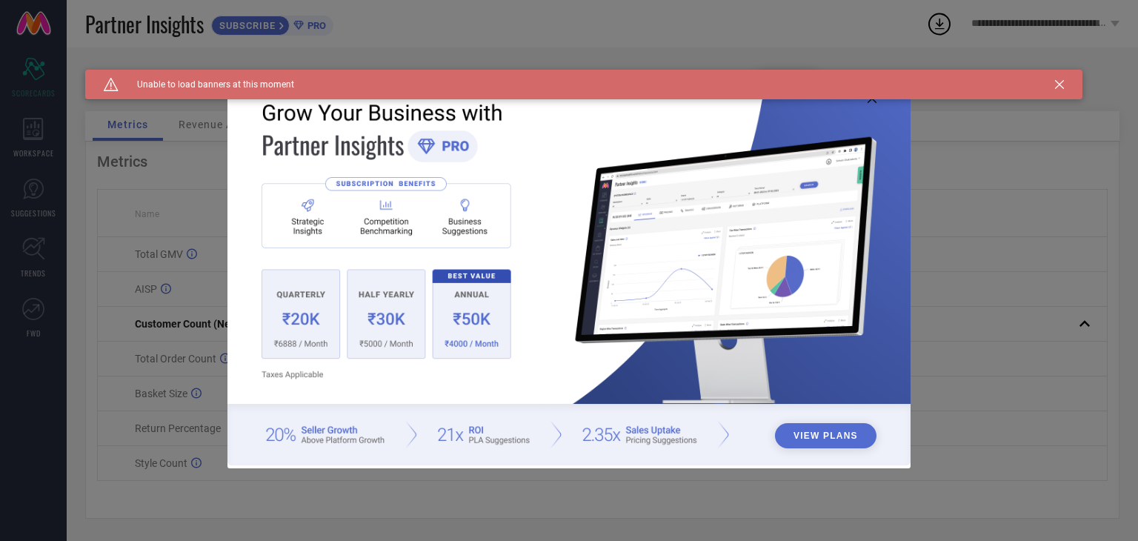
click at [1060, 85] on icon at bounding box center [1059, 84] width 9 height 9
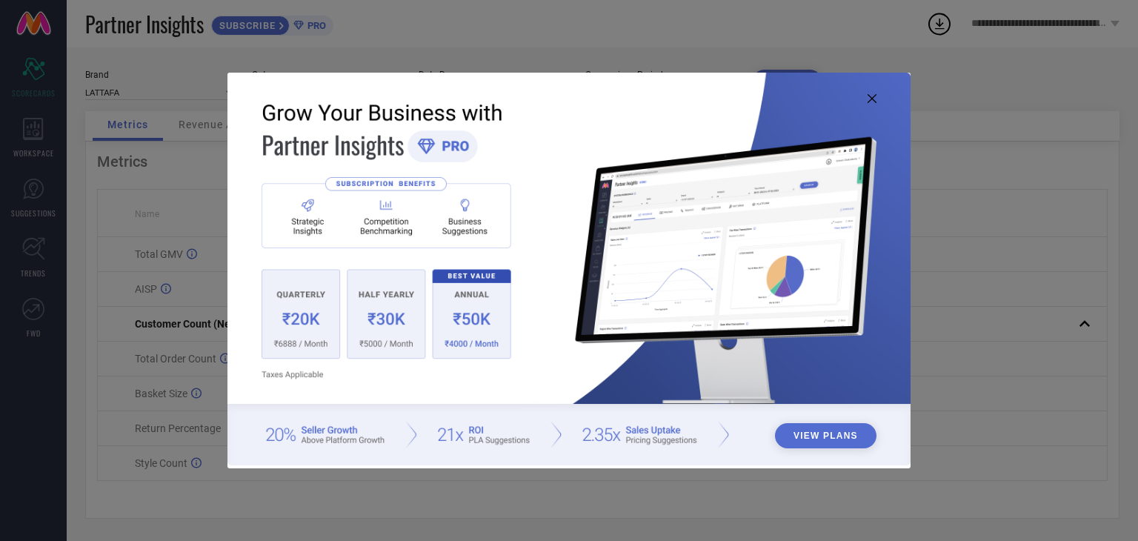
click at [869, 99] on icon at bounding box center [872, 98] width 9 height 9
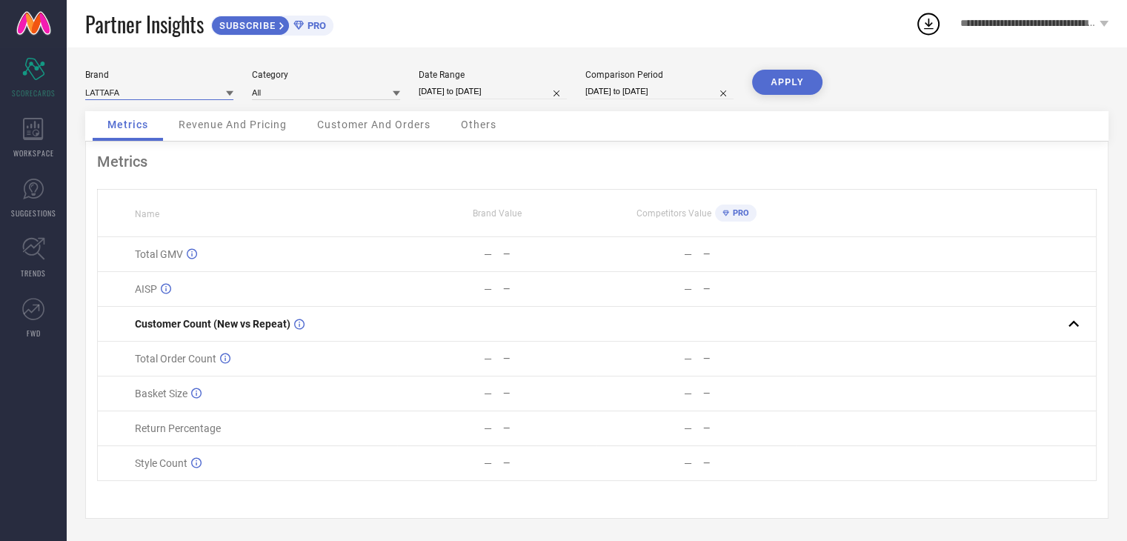
click at [202, 90] on input at bounding box center [159, 92] width 148 height 16
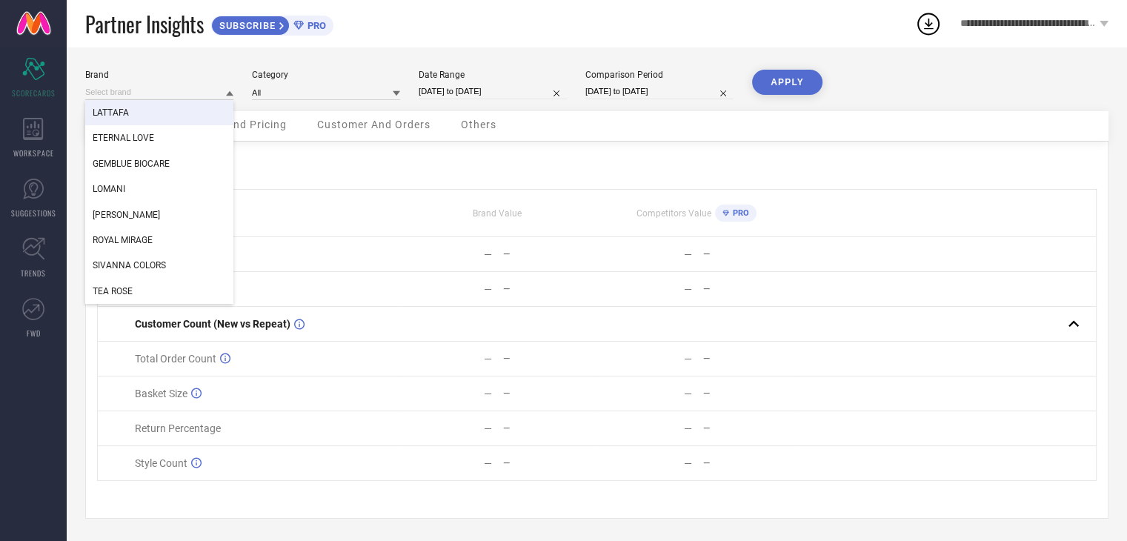
click at [139, 102] on div "LATTAFA" at bounding box center [159, 112] width 148 height 25
click at [145, 96] on input at bounding box center [159, 92] width 148 height 16
click at [282, 88] on input at bounding box center [326, 92] width 148 height 16
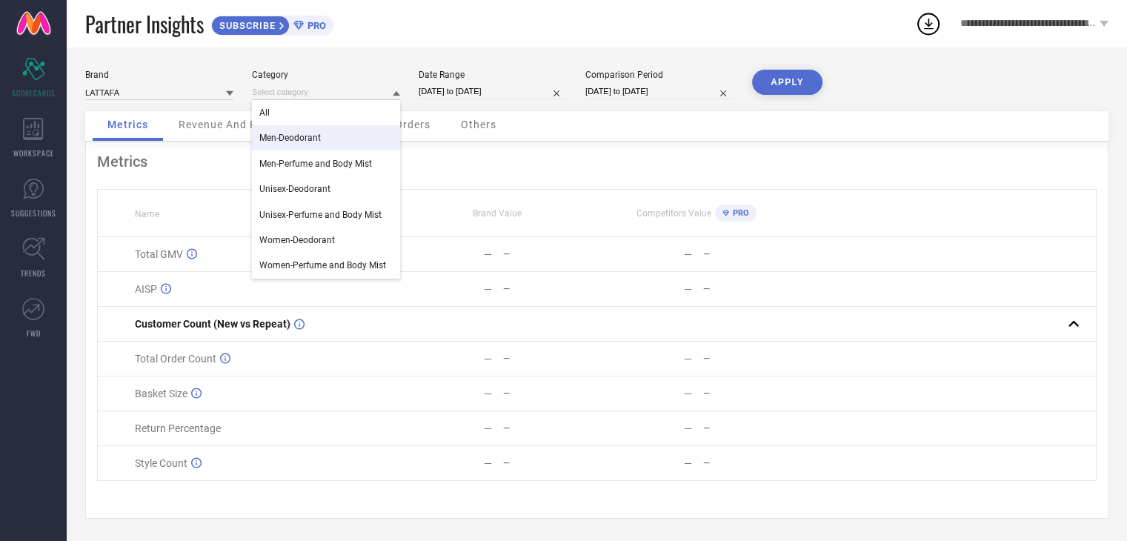
click at [293, 142] on span "Men-Deodorant" at bounding box center [290, 138] width 62 height 10
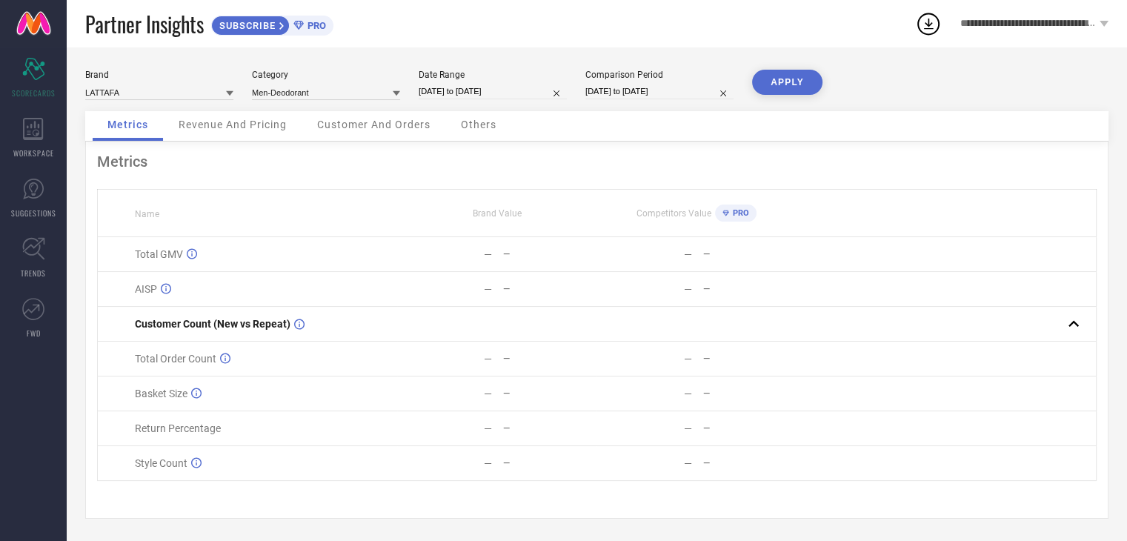
click at [293, 101] on div "Brand LATTAFA Category Men-Deodorant Date Range 15-08-2025 to 14-09-2025 Compar…" at bounding box center [596, 90] width 1023 height 41
click at [293, 90] on input at bounding box center [326, 92] width 148 height 16
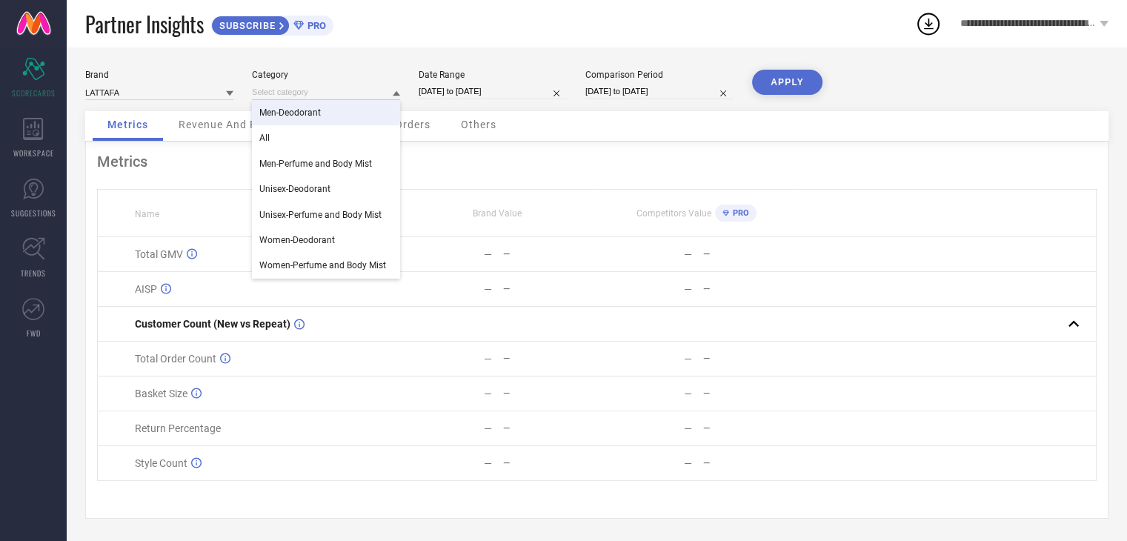
click at [301, 134] on div "All" at bounding box center [326, 137] width 148 height 25
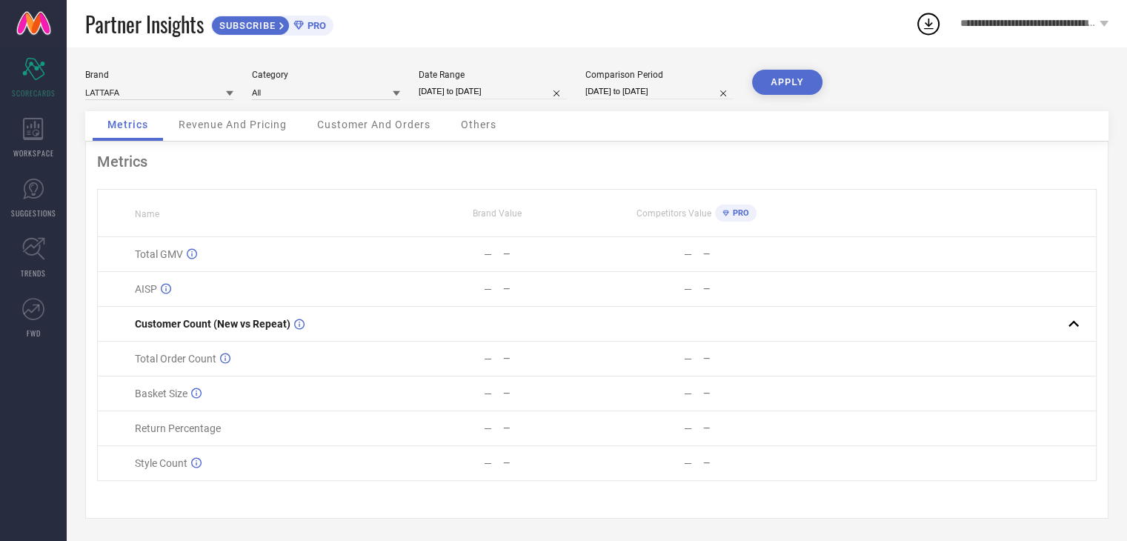
click at [765, 79] on button "APPLY" at bounding box center [787, 82] width 70 height 25
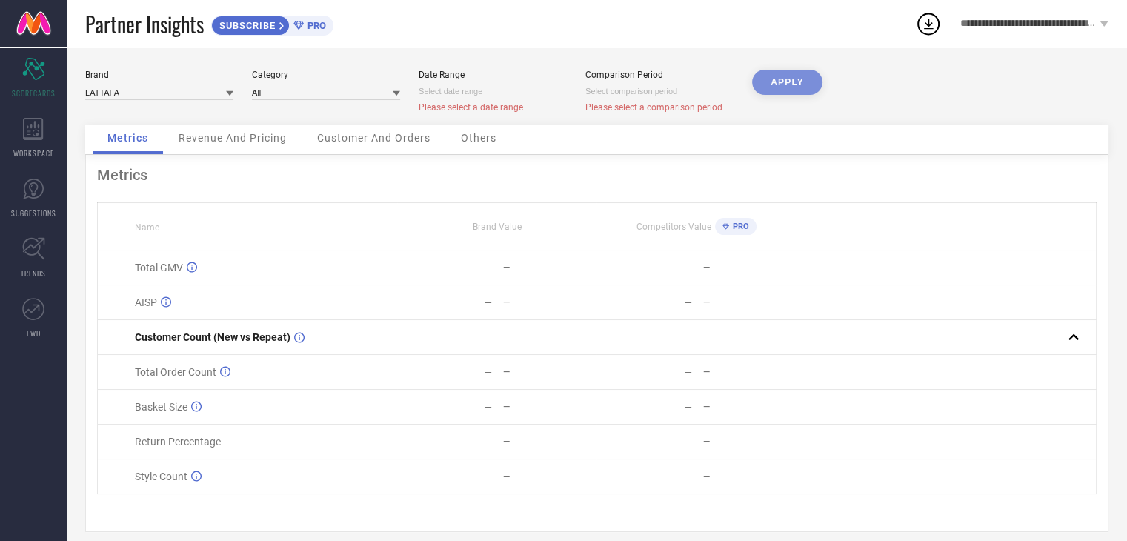
click at [768, 78] on div "APPLY" at bounding box center [787, 97] width 70 height 55
click at [771, 79] on div "APPLY" at bounding box center [787, 97] width 70 height 55
click at [774, 81] on div "APPLY" at bounding box center [787, 97] width 70 height 55
click at [136, 94] on input at bounding box center [159, 92] width 148 height 16
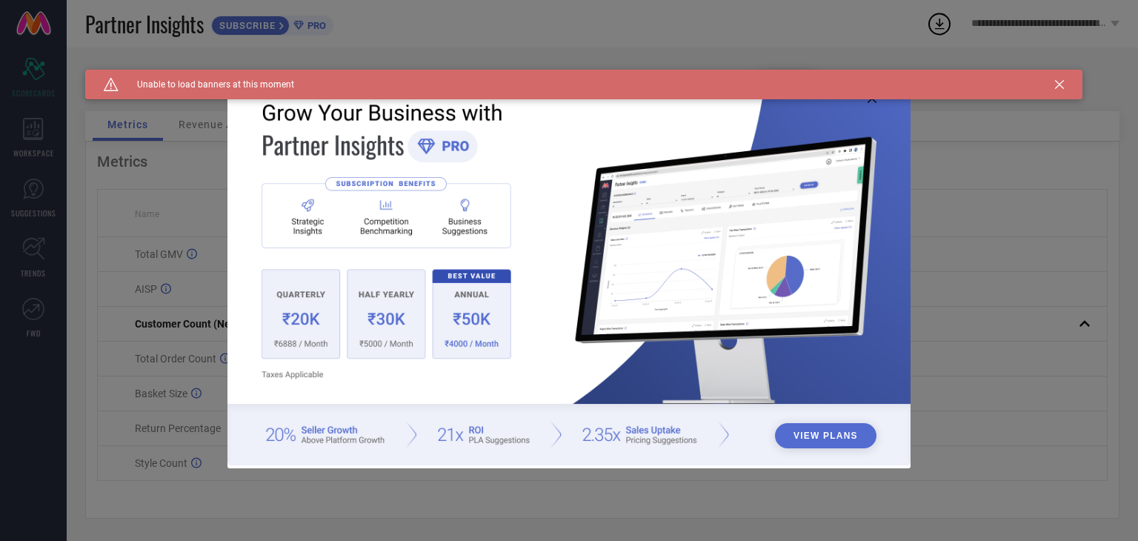
click at [1073, 88] on div "Caution Created with Sketch. Unable to load banners at this moment" at bounding box center [583, 85] width 997 height 30
click at [1067, 84] on div "Caution Created with Sketch. Unable to load banners at this moment" at bounding box center [583, 85] width 997 height 30
click at [1052, 90] on div "Caution Created with Sketch. Unable to load banners at this moment" at bounding box center [583, 85] width 997 height 30
click at [1061, 82] on icon at bounding box center [1059, 84] width 9 height 9
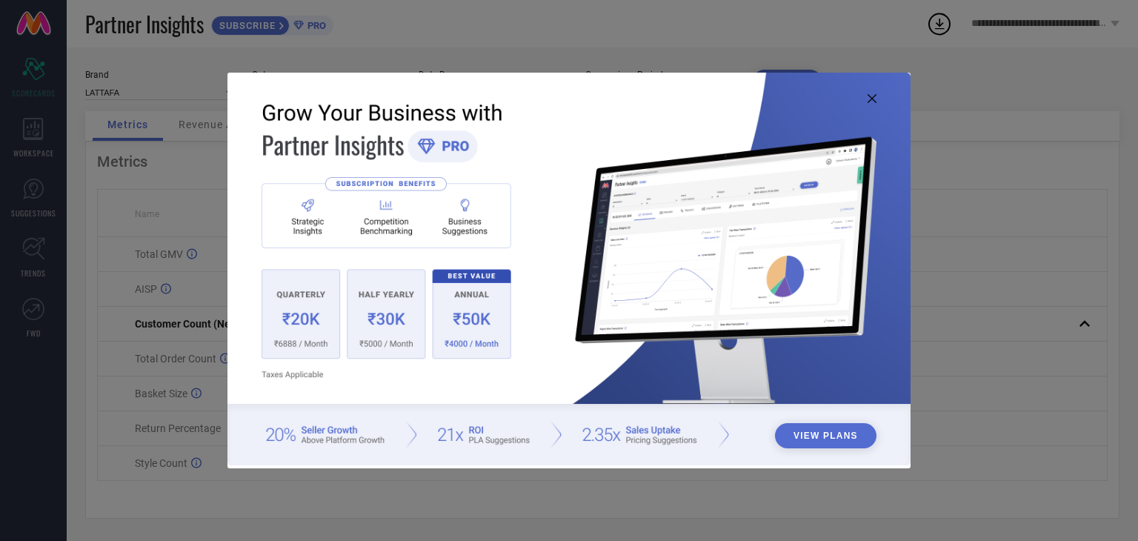
click at [873, 96] on icon at bounding box center [872, 98] width 9 height 9
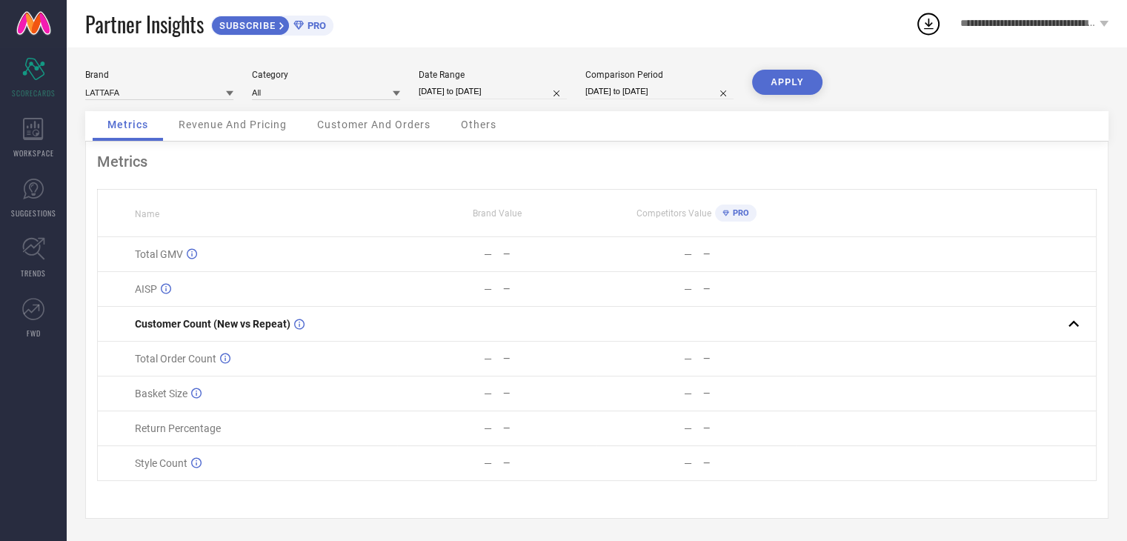
click at [158, 84] on div "LATTAFA" at bounding box center [159, 92] width 148 height 16
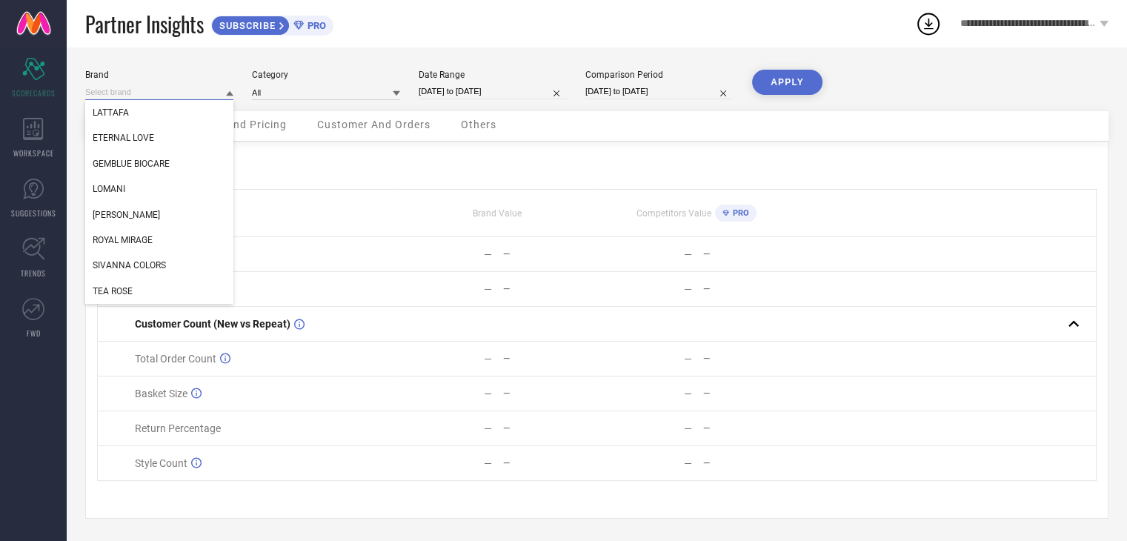
click at [151, 90] on input at bounding box center [159, 92] width 148 height 16
click at [359, 130] on span "Customer And Orders" at bounding box center [373, 125] width 113 height 12
